Goal: Navigation & Orientation: Find specific page/section

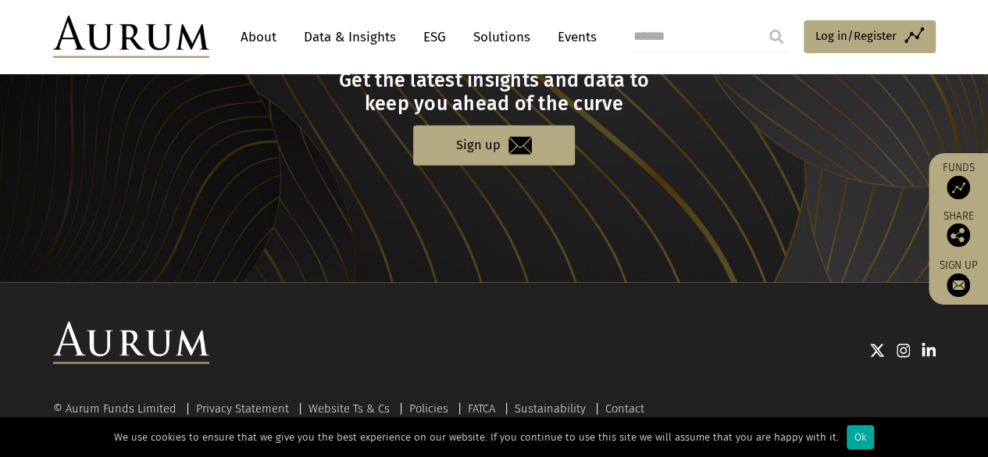
scroll to position [1725, 0]
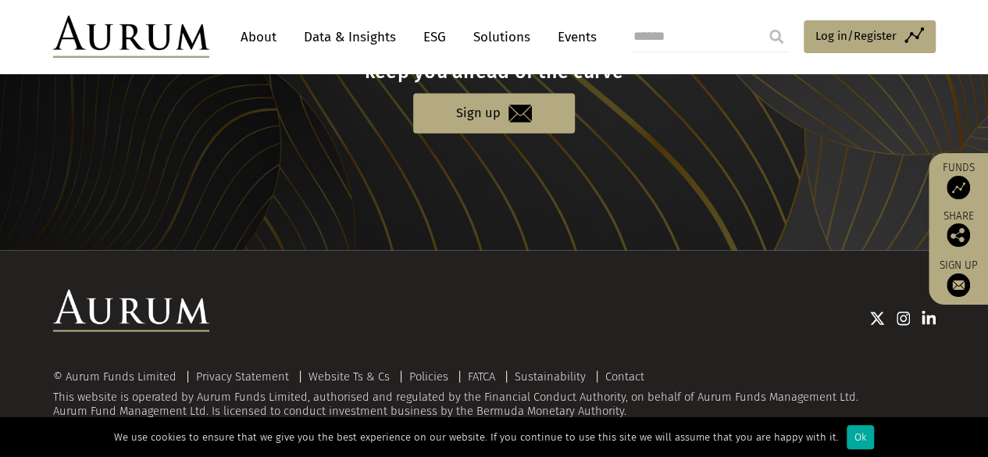
click at [264, 38] on link "About" at bounding box center [259, 37] width 52 height 29
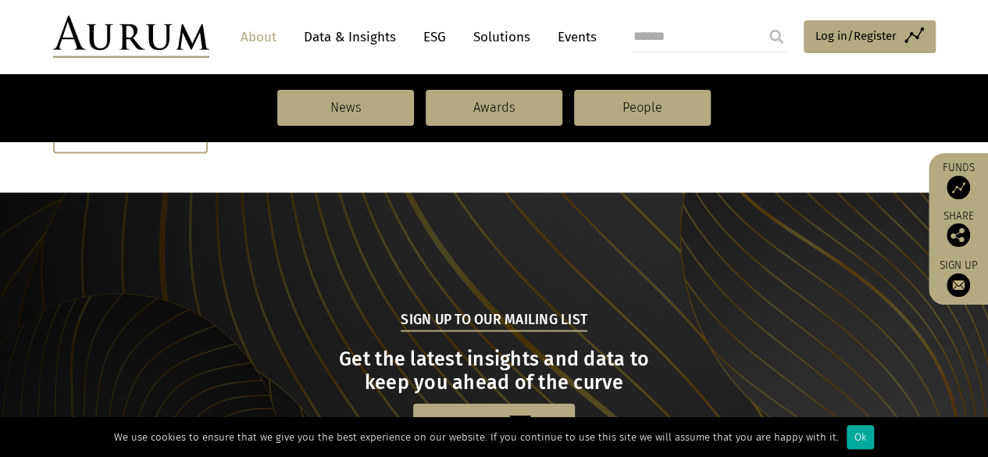
scroll to position [1640, 0]
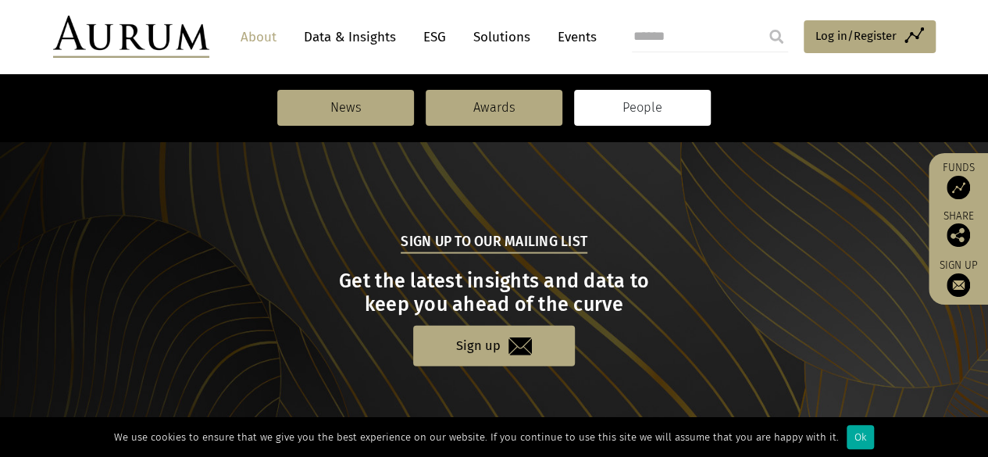
click at [640, 110] on link "People" at bounding box center [642, 108] width 137 height 36
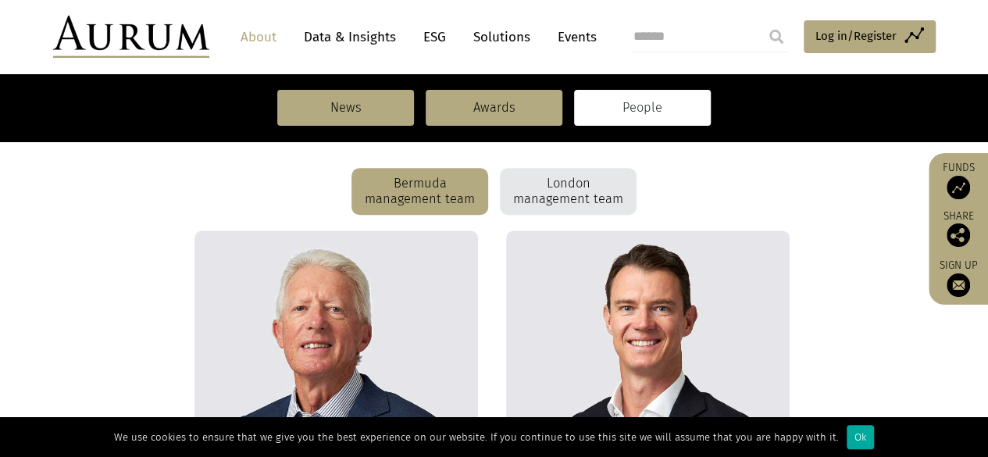
scroll to position [387, 0]
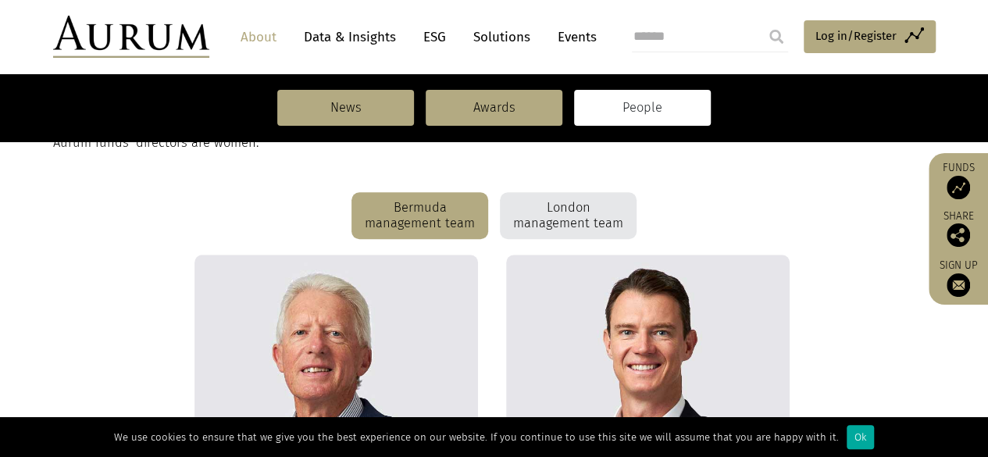
click at [576, 201] on div "London management team" at bounding box center [568, 215] width 137 height 47
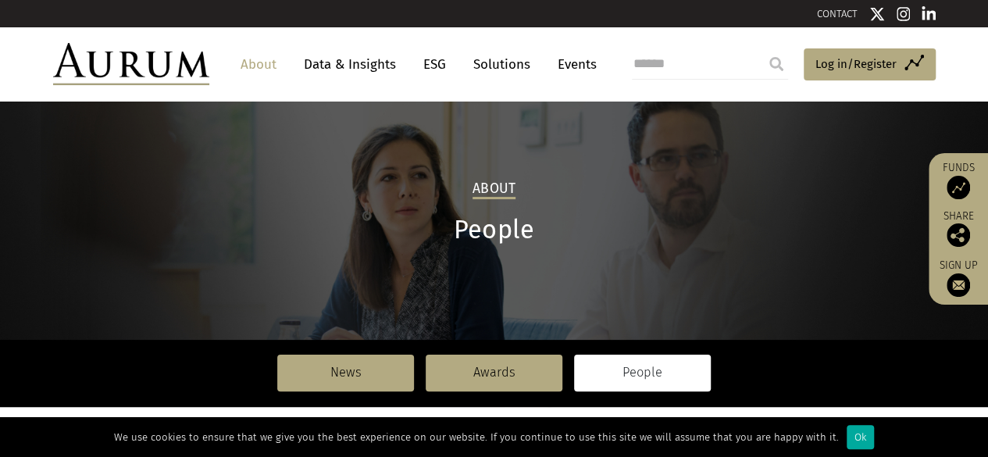
scroll to position [0, 0]
